Goal: Task Accomplishment & Management: Complete application form

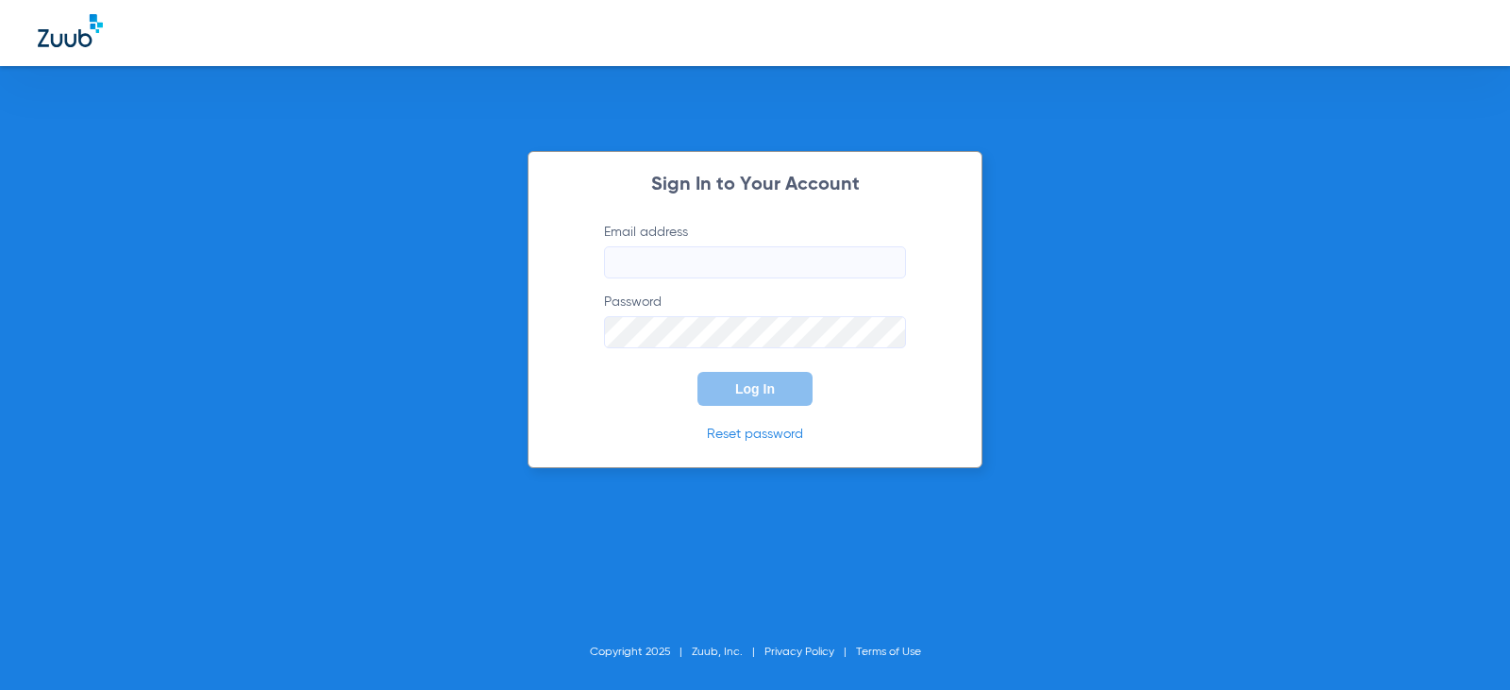
click at [712, 251] on input "Email address" at bounding box center [755, 262] width 302 height 32
type input "D"
drag, startPoint x: 875, startPoint y: 261, endPoint x: 565, endPoint y: 275, distance: 309.9
click at [565, 275] on div "Sign In to Your Account Email address [EMAIL_ADDRESS][DOMAIN_NAME] Password Log…" at bounding box center [755, 309] width 455 height 317
type input "[EMAIL_ADDRESS][DOMAIN_NAME]"
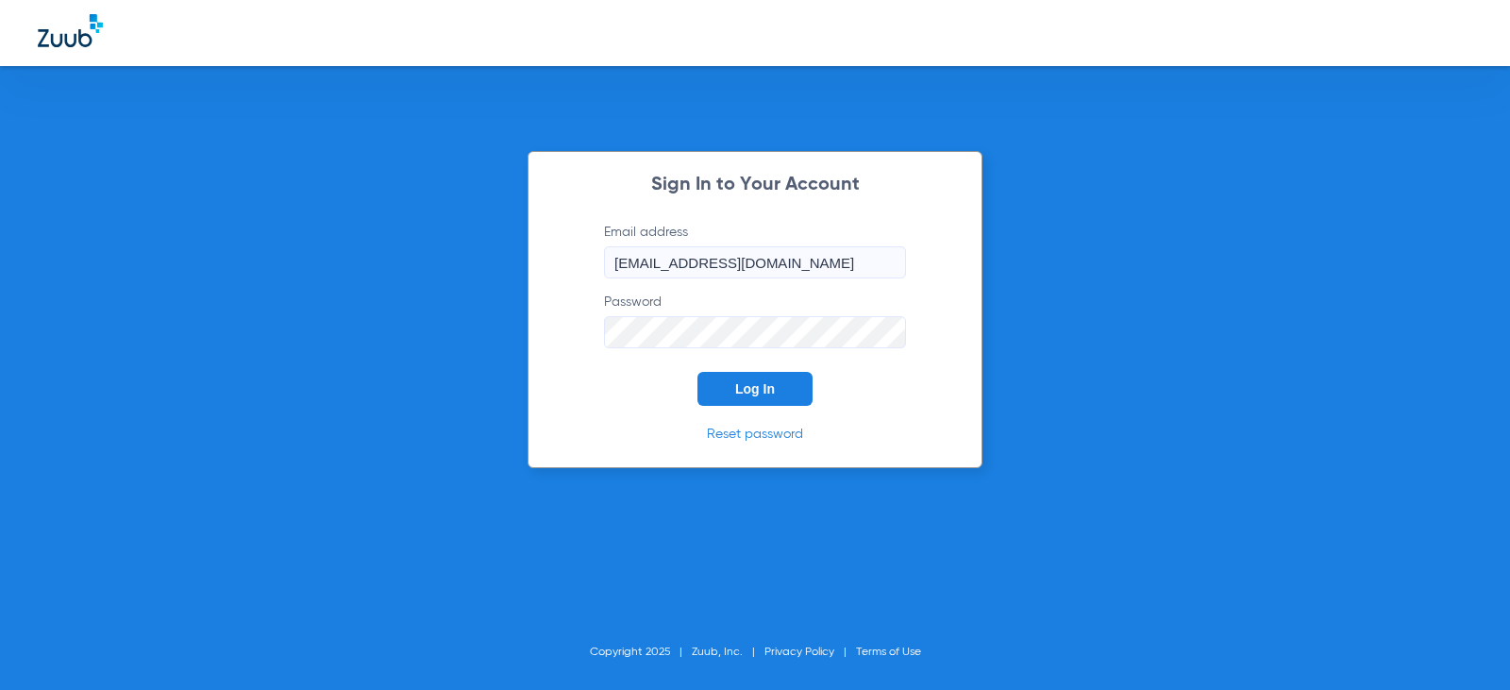
click at [698, 372] on button "Log In" at bounding box center [755, 389] width 115 height 34
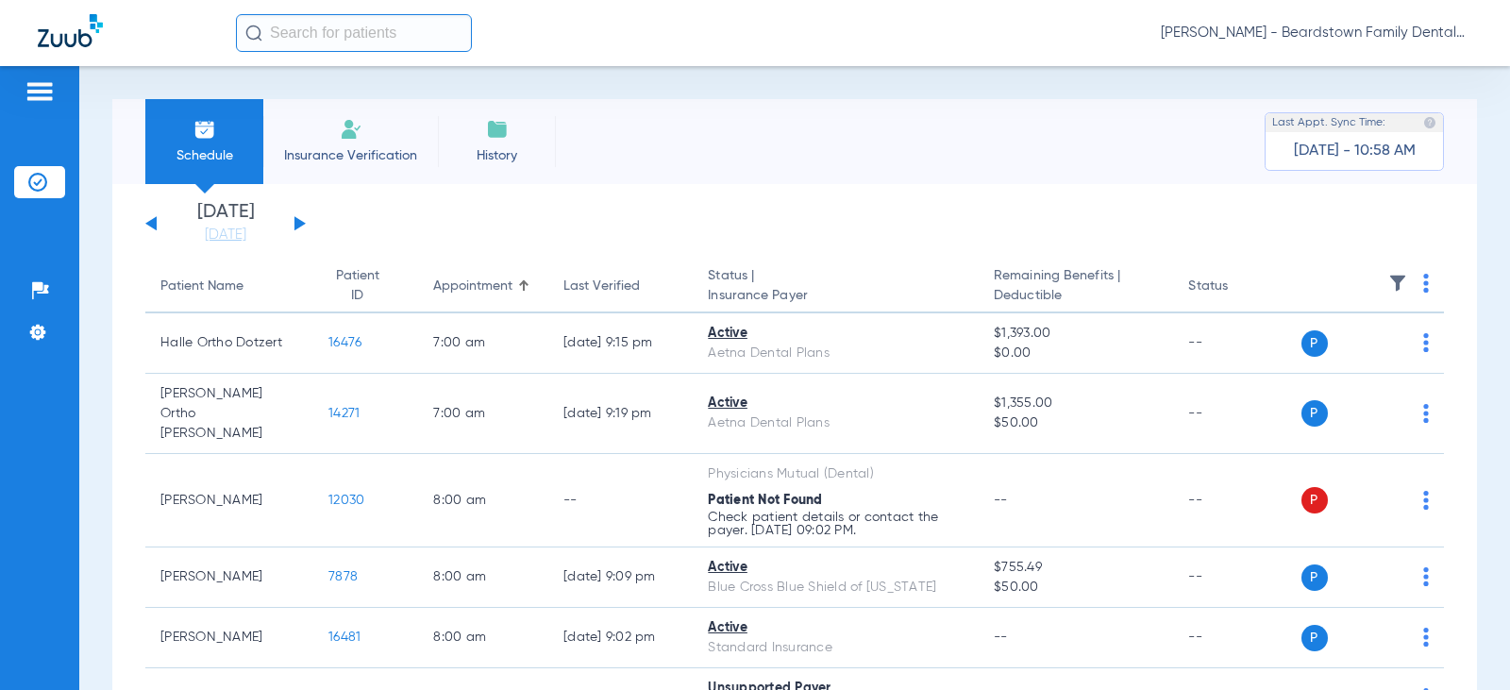
click at [336, 148] on span "Insurance Verification" at bounding box center [350, 155] width 146 height 19
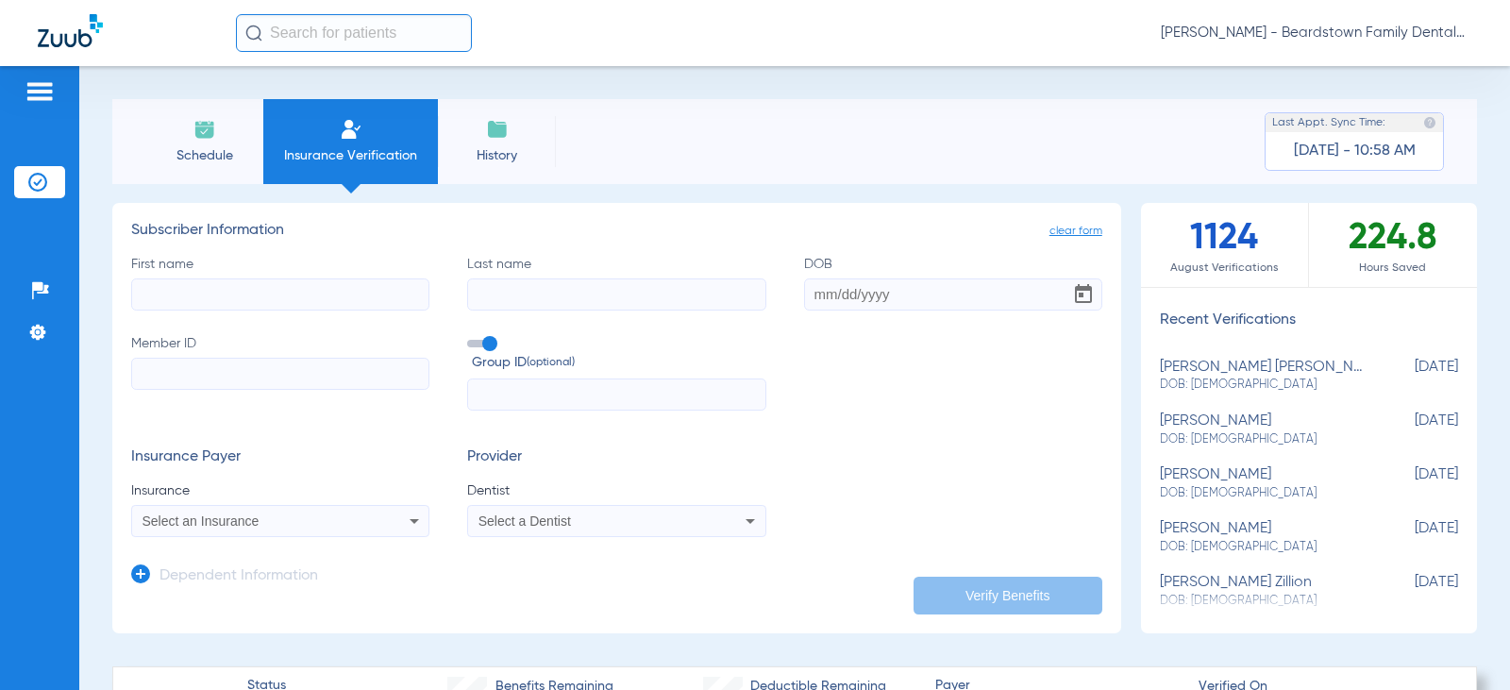
drag, startPoint x: 359, startPoint y: 295, endPoint x: 349, endPoint y: 297, distance: 9.6
click at [353, 296] on input "First name" at bounding box center [280, 294] width 298 height 32
type input "Layla"
click at [544, 295] on input "Last name" at bounding box center [616, 294] width 298 height 32
type input "[PERSON_NAME]"
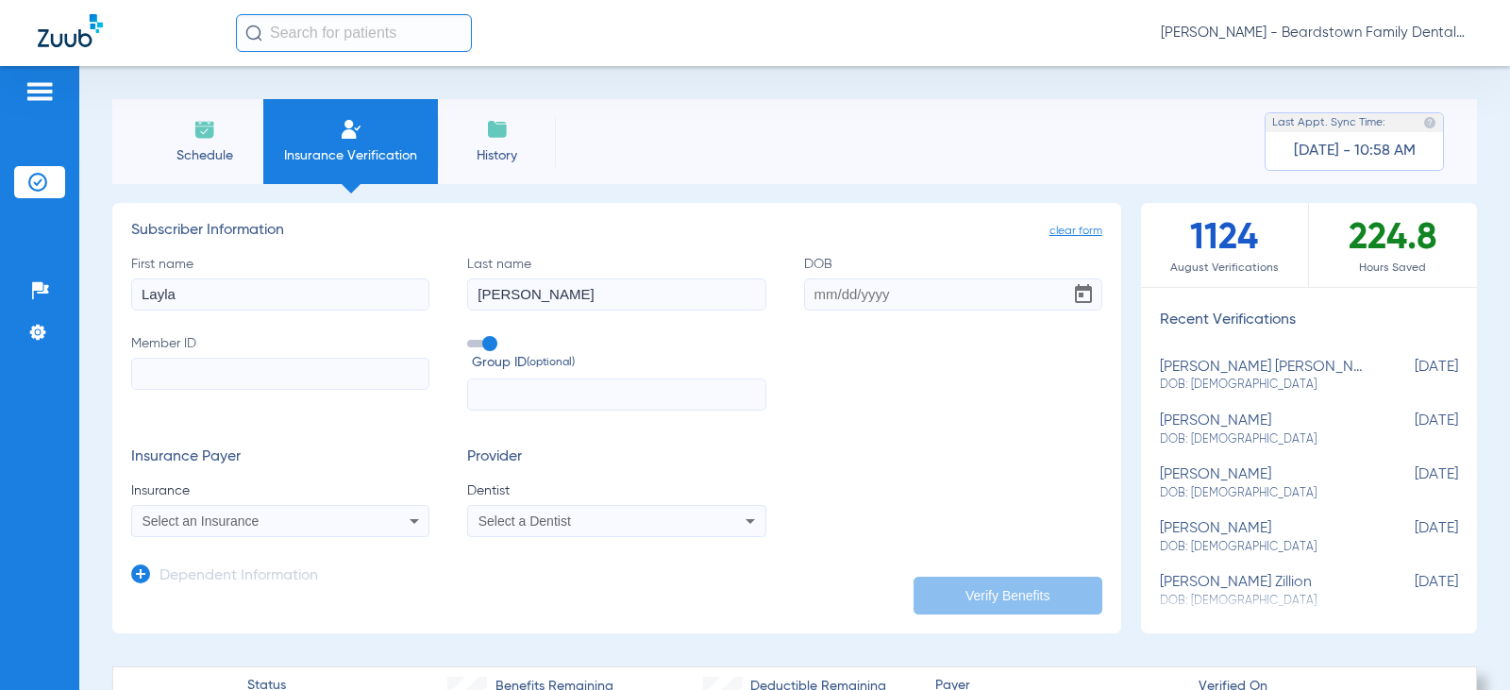
click at [857, 290] on input "DOB" at bounding box center [953, 294] width 298 height 32
type input "[DATE]"
click at [284, 372] on input "Member ID" at bounding box center [280, 374] width 298 height 32
click at [361, 380] on input "Member ID Required" at bounding box center [280, 374] width 298 height 32
paste input "W294036990"
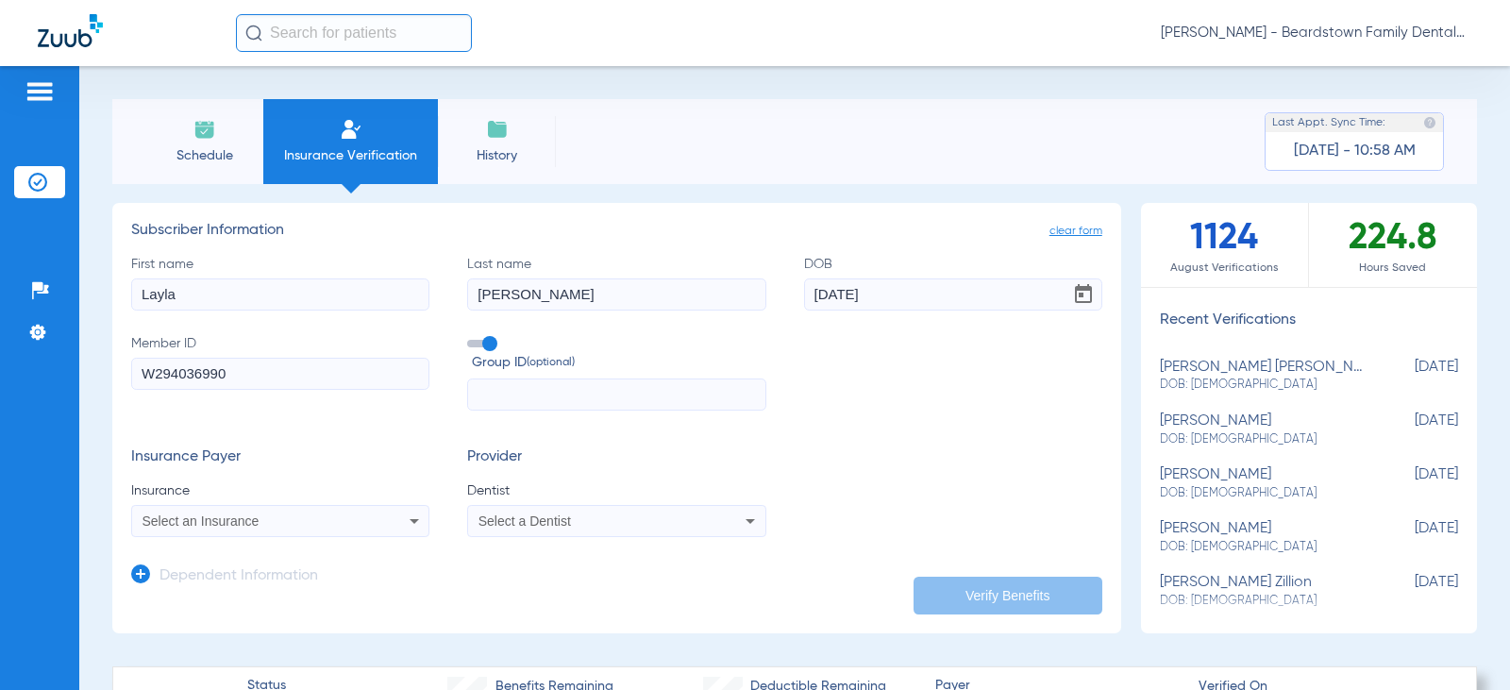
type input "W294036990"
click at [371, 515] on div "Select an Insurance" at bounding box center [280, 521] width 296 height 23
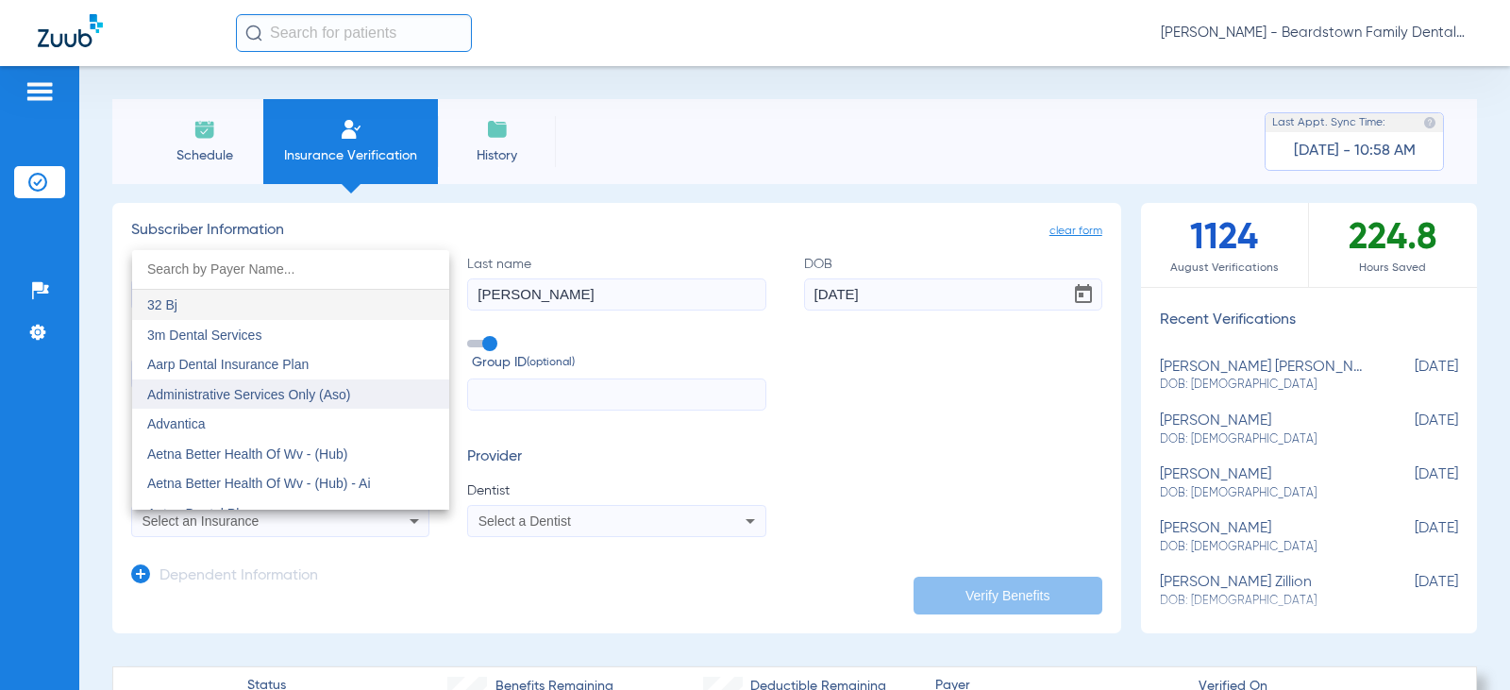
scroll to position [94, 0]
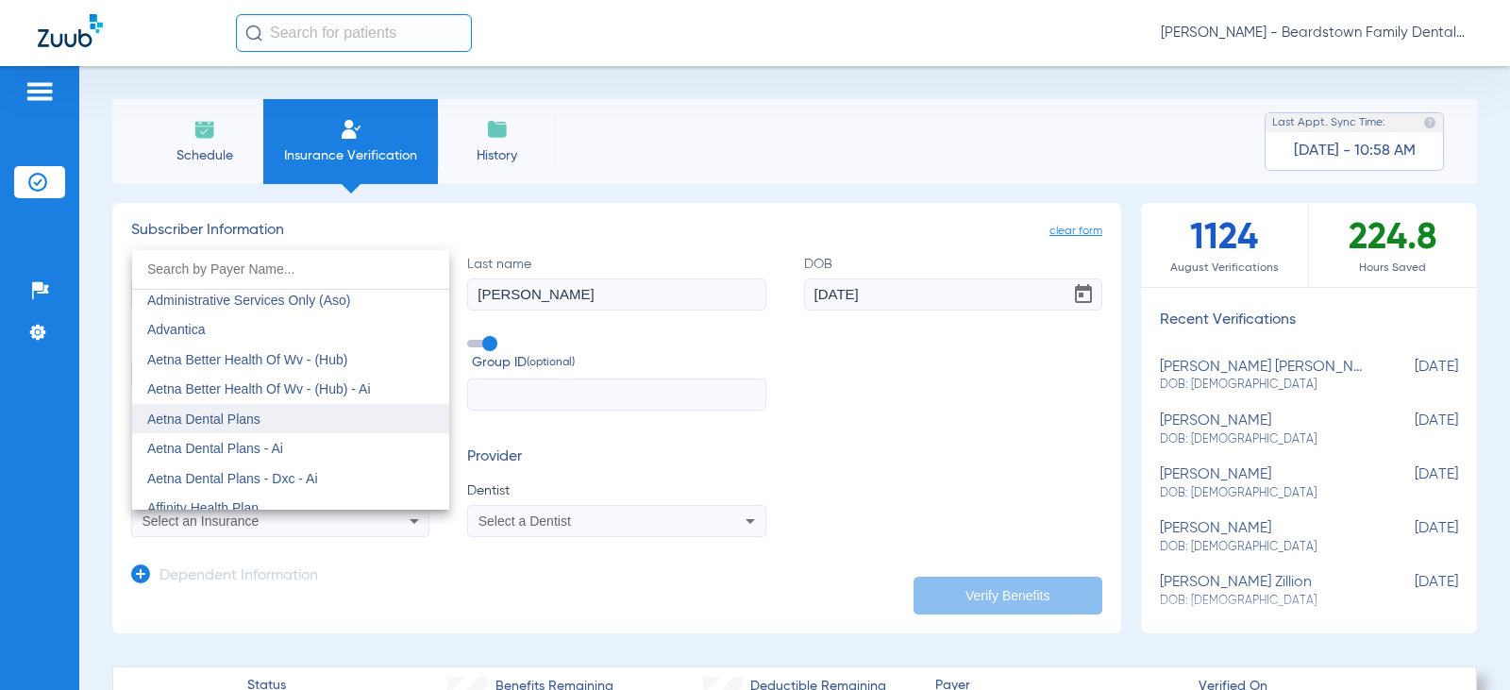
click at [289, 415] on mat-option "Aetna Dental Plans" at bounding box center [290, 419] width 317 height 30
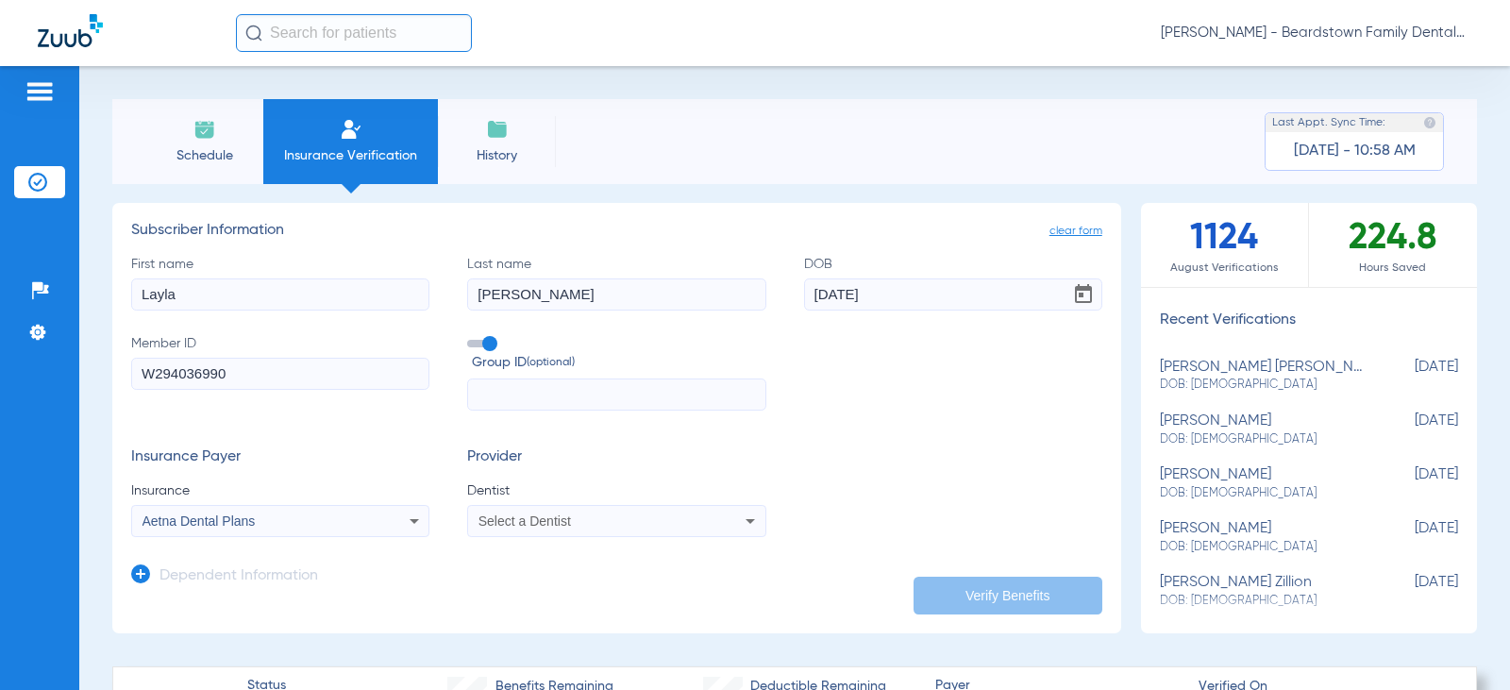
click at [622, 521] on div "Select a Dentist" at bounding box center [590, 520] width 222 height 13
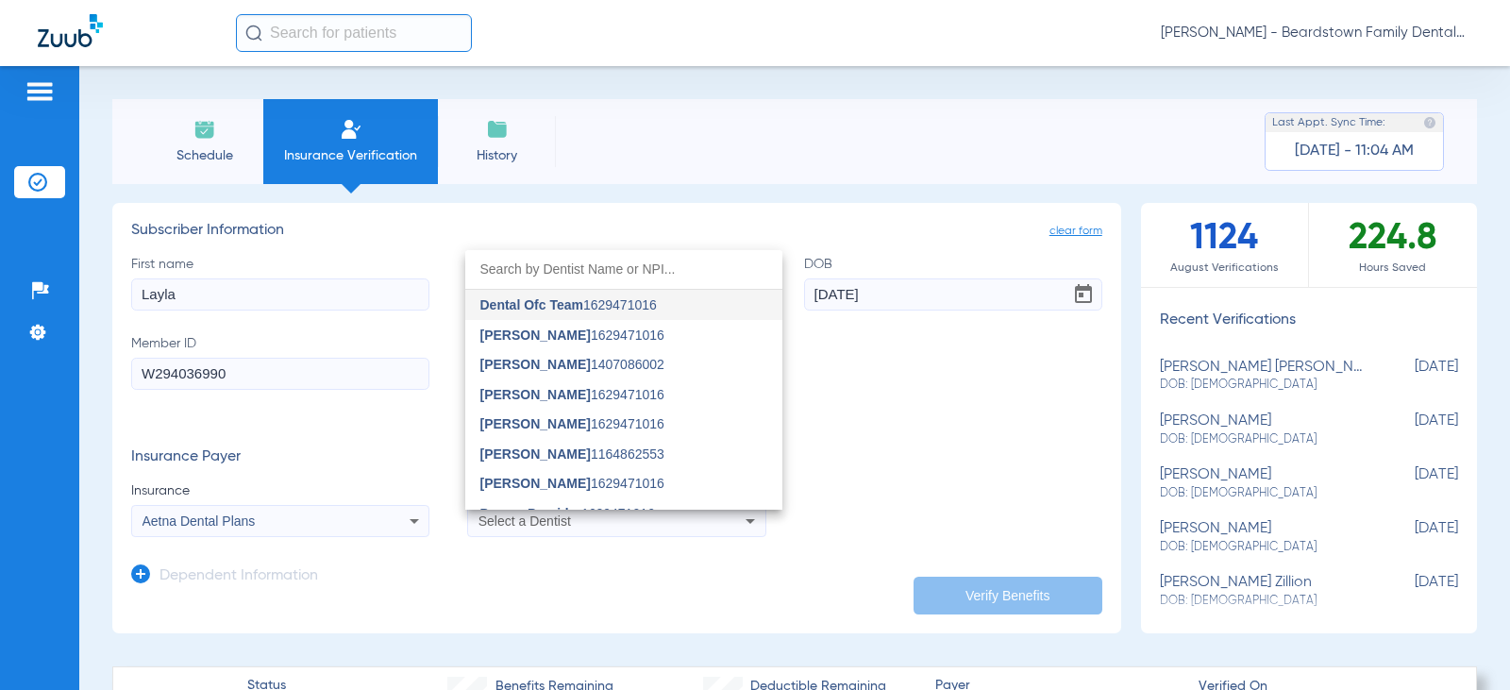
click at [550, 267] on input "dropdown search" at bounding box center [623, 269] width 317 height 39
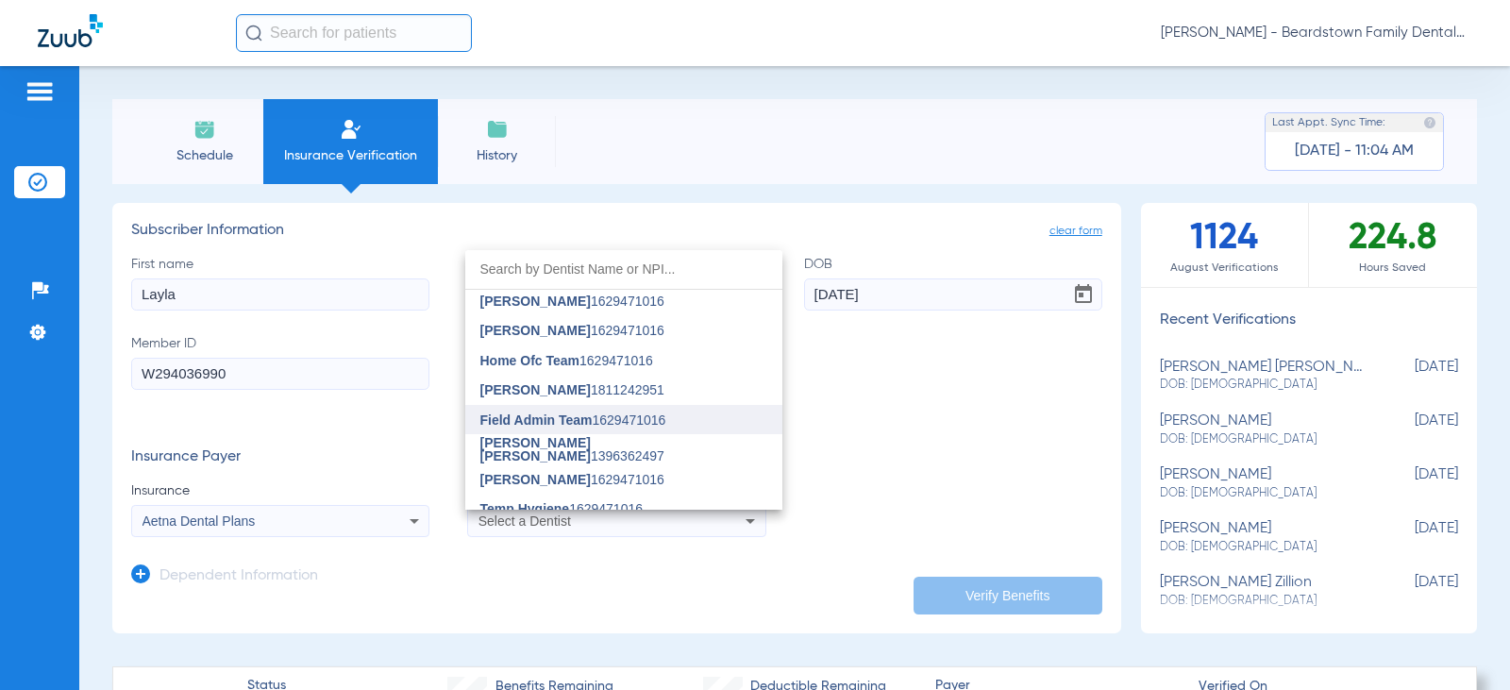
scroll to position [283, 0]
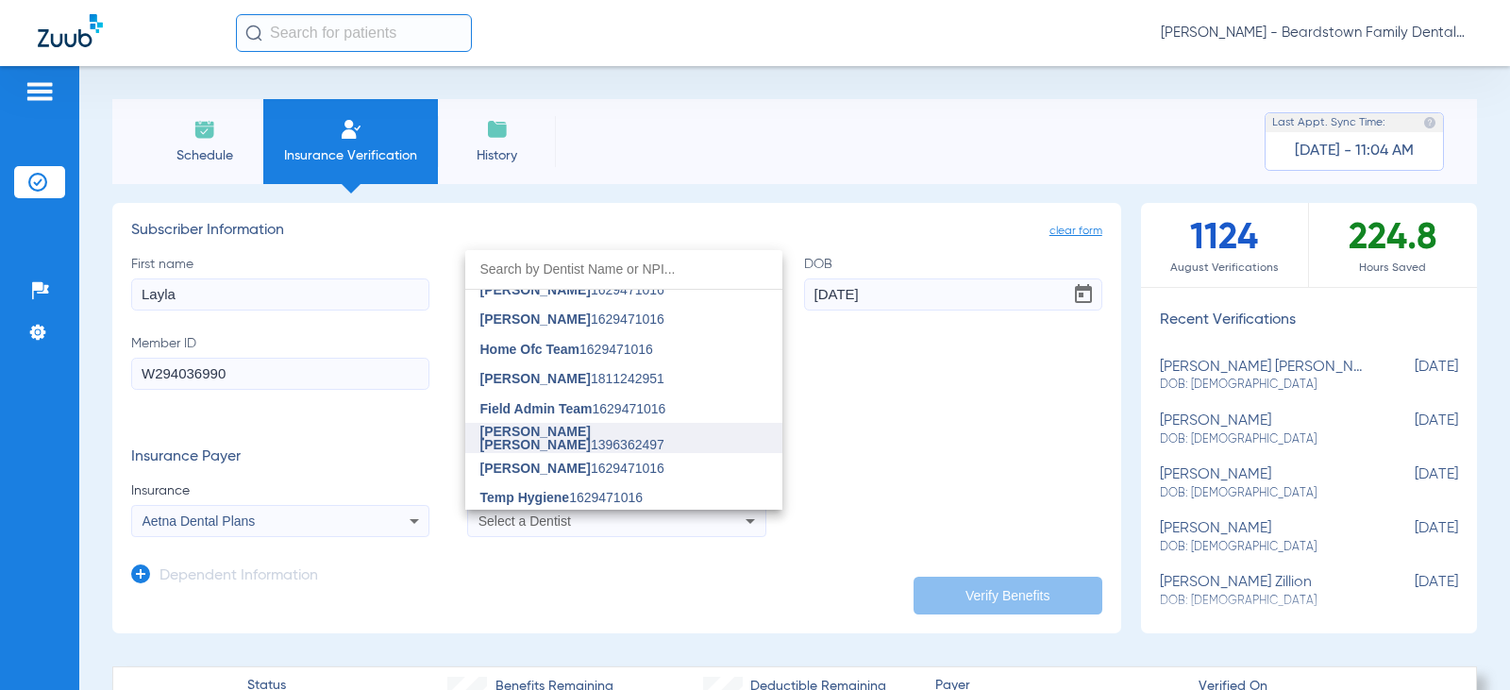
click at [548, 435] on span "[PERSON_NAME] [PERSON_NAME]" at bounding box center [535, 438] width 110 height 28
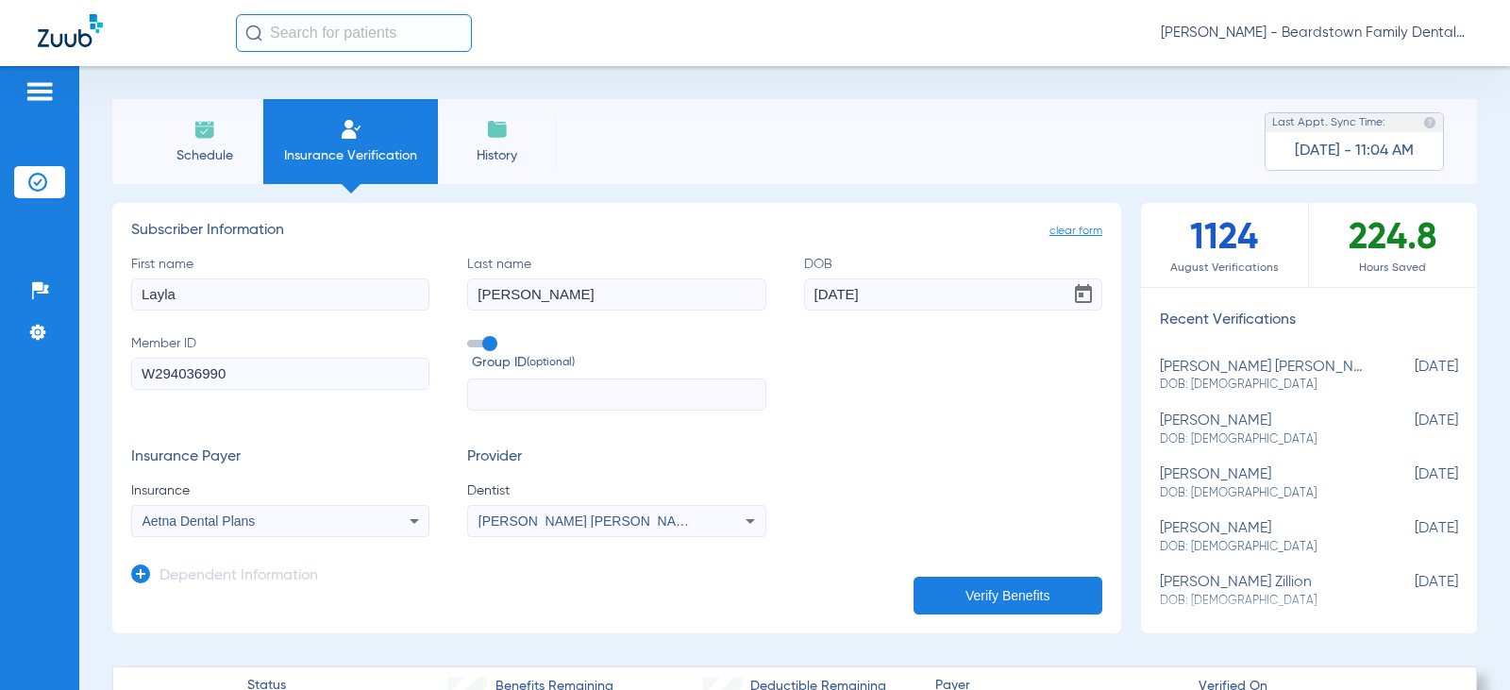
click at [982, 588] on button "Verify Benefits" at bounding box center [1008, 596] width 189 height 38
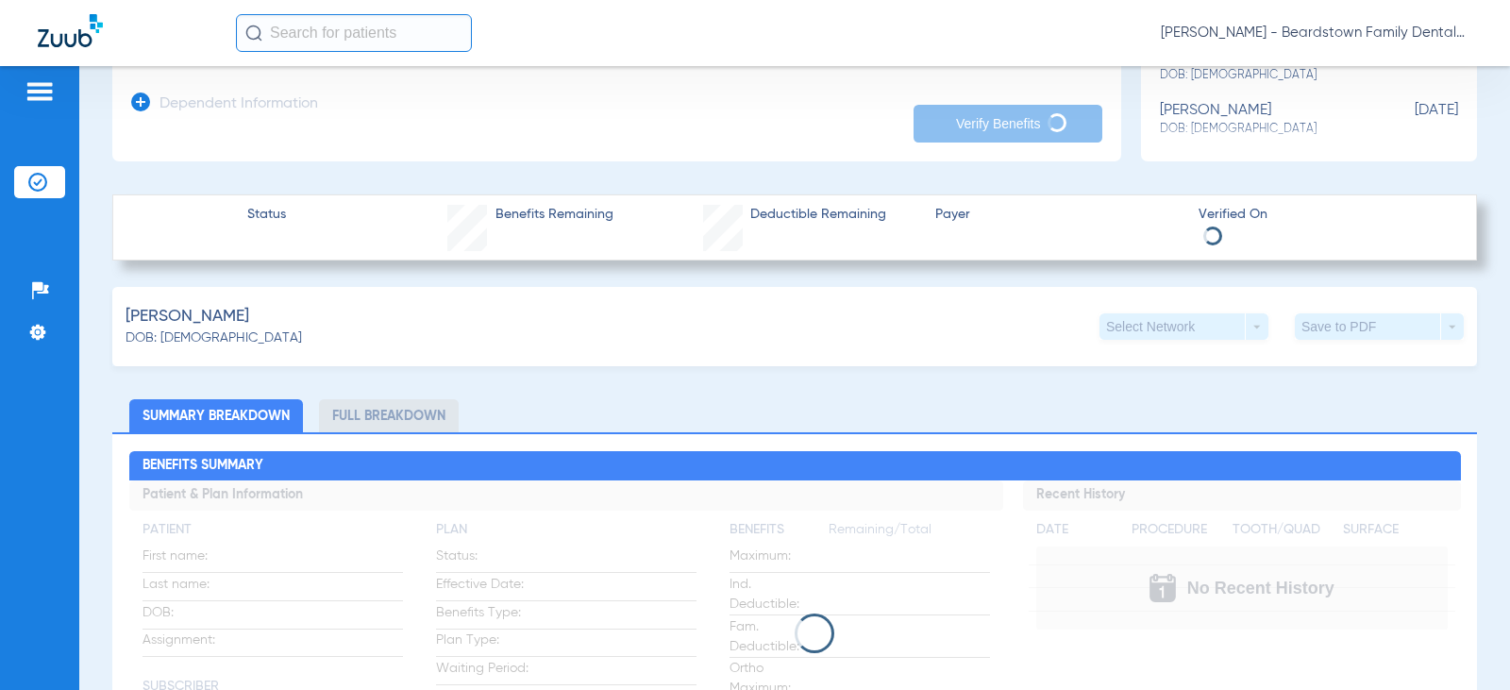
scroll to position [0, 0]
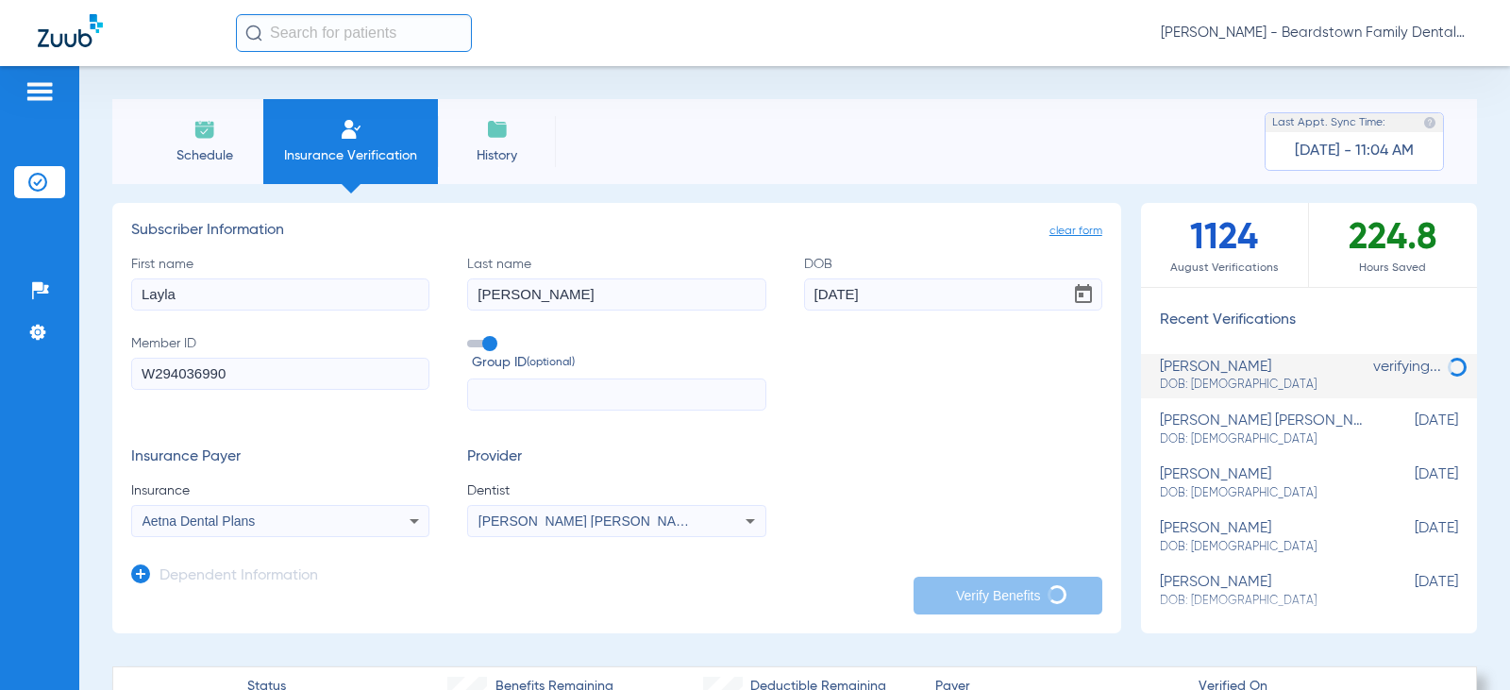
click at [909, 388] on div "First name [PERSON_NAME] Last name [PERSON_NAME] DOB [DEMOGRAPHIC_DATA] Member …" at bounding box center [616, 333] width 971 height 157
click at [909, 386] on div "First name [PERSON_NAME] Last name [PERSON_NAME] DOB [DEMOGRAPHIC_DATA] Member …" at bounding box center [616, 333] width 971 height 157
